Goal: Task Accomplishment & Management: Use online tool/utility

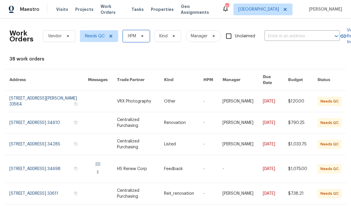
click at [136, 37] on span "HPM" at bounding box center [132, 36] width 8 height 6
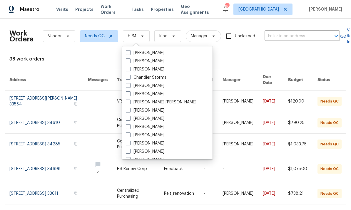
click at [215, 58] on div "38 work orders" at bounding box center [175, 59] width 332 height 6
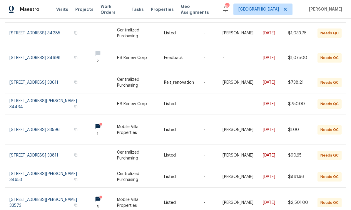
scroll to position [111, 0]
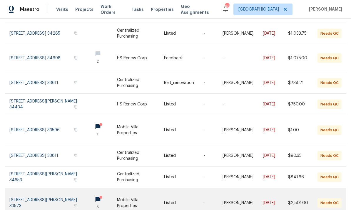
click at [39, 188] on link at bounding box center [48, 203] width 78 height 30
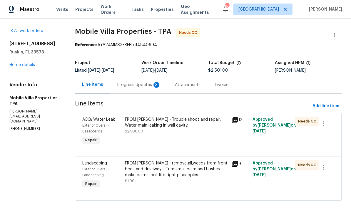
click at [134, 87] on div "Progress Updates 3" at bounding box center [138, 85] width 43 height 6
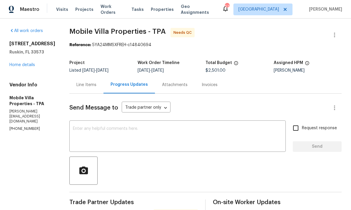
click at [79, 88] on div "Line Items" at bounding box center [86, 85] width 20 height 6
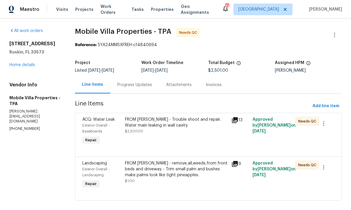
click at [195, 176] on div "FROM [PERSON_NAME] - remove,all,weeds,from front beds and driveway. - Trim smal…" at bounding box center [176, 169] width 103 height 18
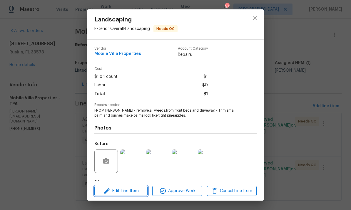
click at [126, 193] on span "Edit Line Item" at bounding box center [121, 190] width 50 height 7
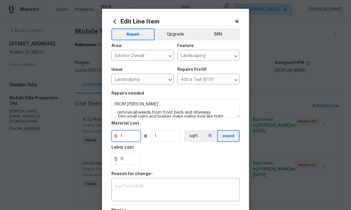
click at [130, 139] on input "1" at bounding box center [125, 136] width 29 height 12
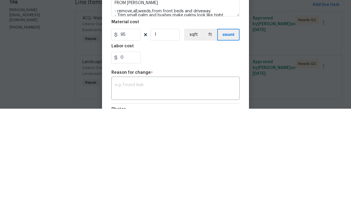
scroll to position [8, 0]
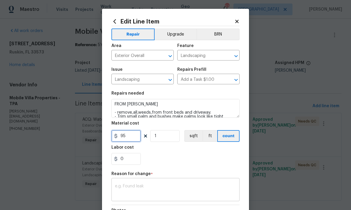
type input "95"
click at [197, 187] on textarea at bounding box center [175, 190] width 121 height 12
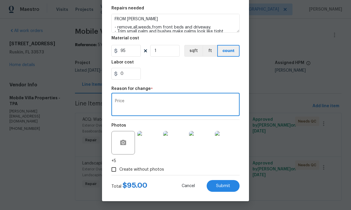
scroll to position [86, 0]
type textarea "Price"
click at [224, 184] on span "Submit" at bounding box center [223, 186] width 14 height 4
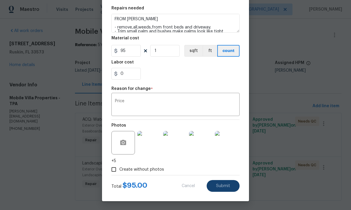
type input "1"
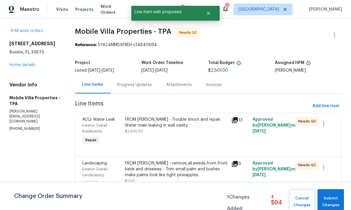
scroll to position [0, 0]
click at [331, 199] on span "Submit Changes" at bounding box center [330, 202] width 21 height 14
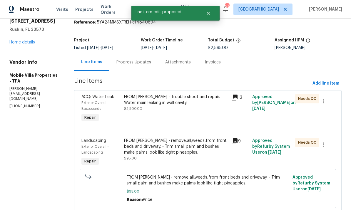
scroll to position [22, 0]
click at [188, 113] on div "FROM [PERSON_NAME] - Trouble shoot and repair. Water main leaking in wall cavit…" at bounding box center [175, 108] width 107 height 33
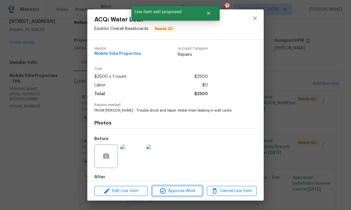
click at [182, 191] on span "Approve Work" at bounding box center [177, 190] width 46 height 7
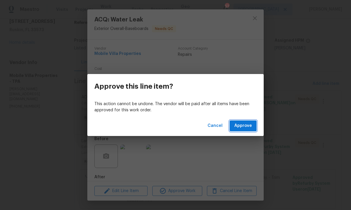
click at [246, 128] on span "Approve" at bounding box center [243, 125] width 18 height 7
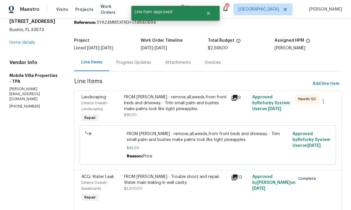
click at [191, 185] on div "FROM [PERSON_NAME] - Trouble shoot and repair. Water main leaking in wall cavit…" at bounding box center [175, 180] width 103 height 12
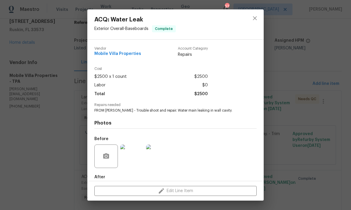
click at [310, 146] on div "ACQ: Water Leak Exterior Overall - Baseboards Complete Vendor Mobile Villa Prop…" at bounding box center [175, 105] width 351 height 210
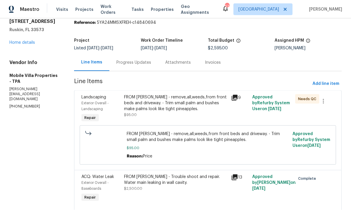
scroll to position [22, 0]
click at [191, 94] on div "FROM [PERSON_NAME] - remove,all,weeds,from front beds and driveway. - Trim smal…" at bounding box center [175, 105] width 103 height 23
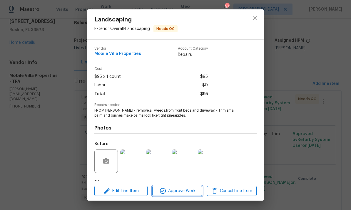
click at [185, 192] on span "Approve Work" at bounding box center [177, 190] width 46 height 7
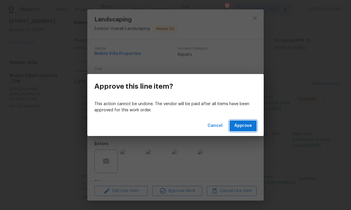
click at [247, 125] on span "Approve" at bounding box center [243, 125] width 18 height 7
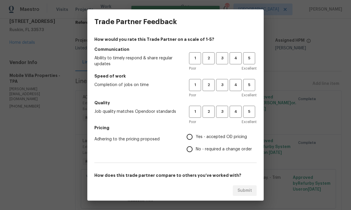
click at [259, 54] on div "How would you rate this Trade Partner on a scale of 1-5? Communication Ability …" at bounding box center [175, 107] width 176 height 147
click at [252, 60] on span "5" at bounding box center [248, 58] width 11 height 7
click at [234, 88] on span "4" at bounding box center [235, 85] width 11 height 7
click at [249, 117] on button "5" at bounding box center [249, 112] width 12 height 12
click at [212, 137] on span "Yes - accepted OD pricing" at bounding box center [221, 137] width 51 height 6
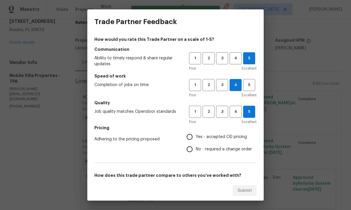
click at [196, 137] on input "Yes - accepted OD pricing" at bounding box center [189, 137] width 12 height 12
radio input "true"
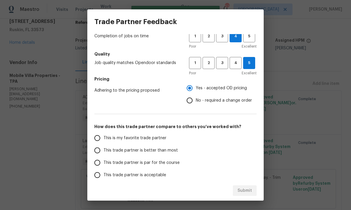
scroll to position [48, 0]
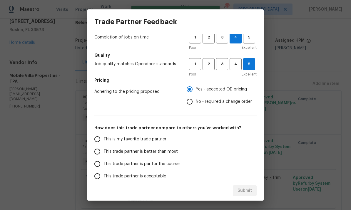
click at [100, 139] on input "This is my favorite trade partner" at bounding box center [97, 139] width 12 height 12
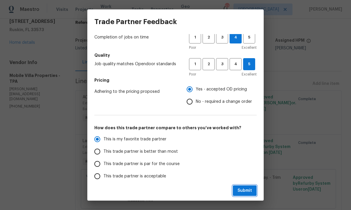
click at [247, 191] on span "Submit" at bounding box center [244, 190] width 14 height 7
radio input "true"
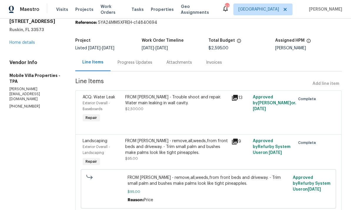
radio input "false"
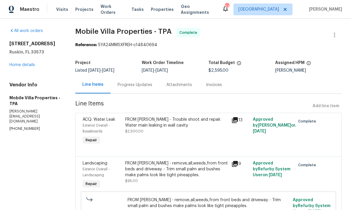
scroll to position [0, 0]
click at [21, 63] on link "Home details" at bounding box center [22, 65] width 26 height 4
